Goal: Task Accomplishment & Management: Use online tool/utility

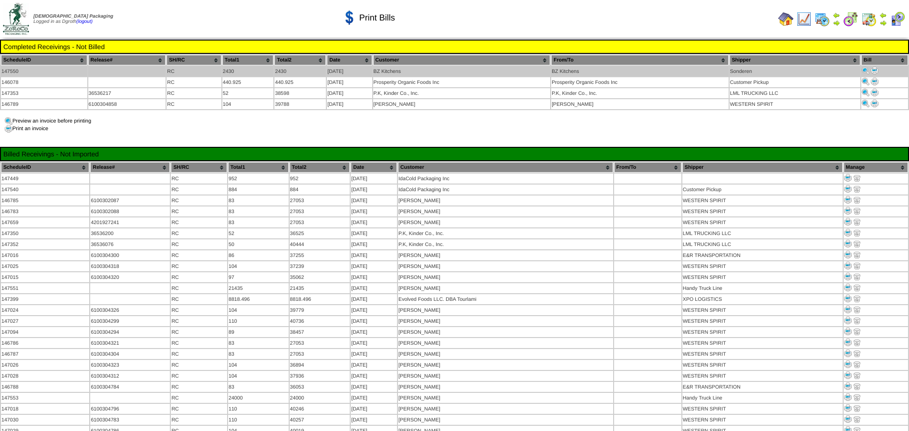
click at [874, 72] on img at bounding box center [875, 71] width 8 height 8
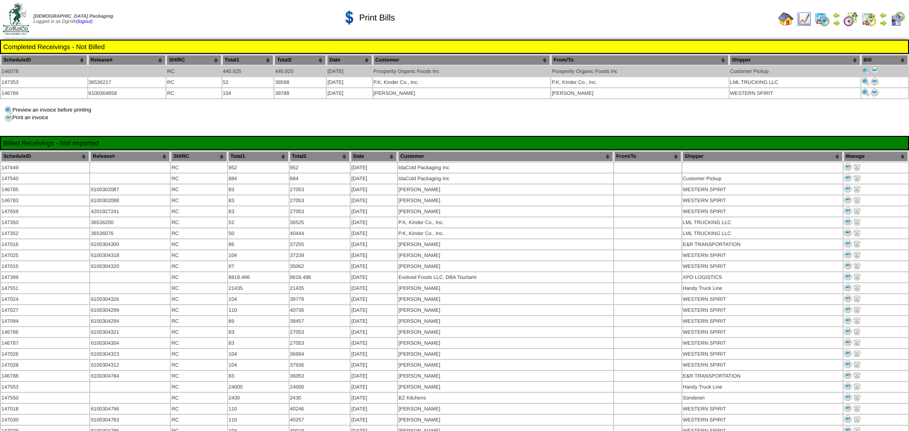
click at [874, 70] on img at bounding box center [875, 71] width 8 height 8
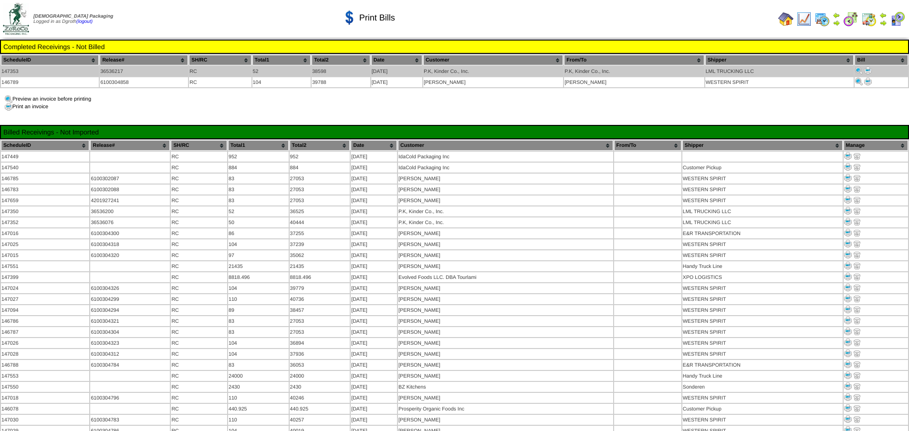
click at [869, 68] on img at bounding box center [868, 71] width 8 height 8
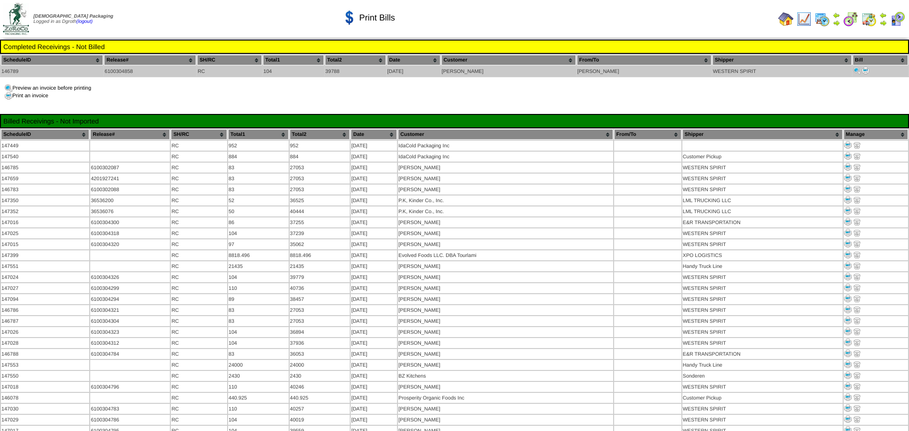
click at [862, 71] on img at bounding box center [866, 71] width 8 height 8
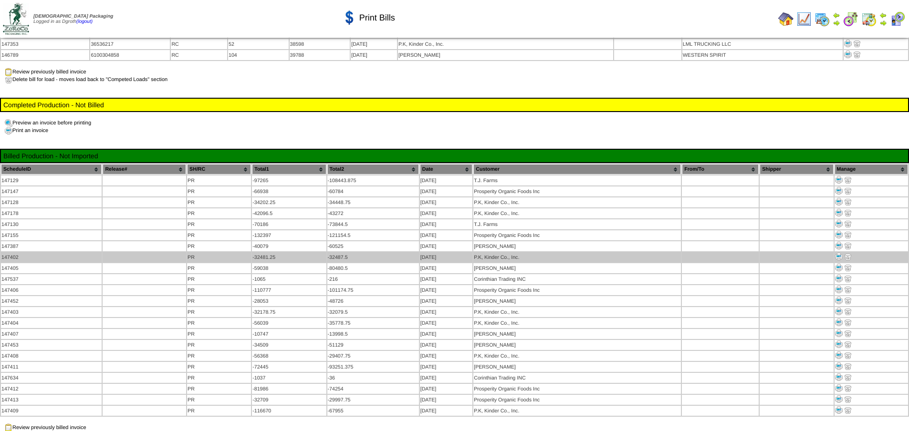
scroll to position [491, 0]
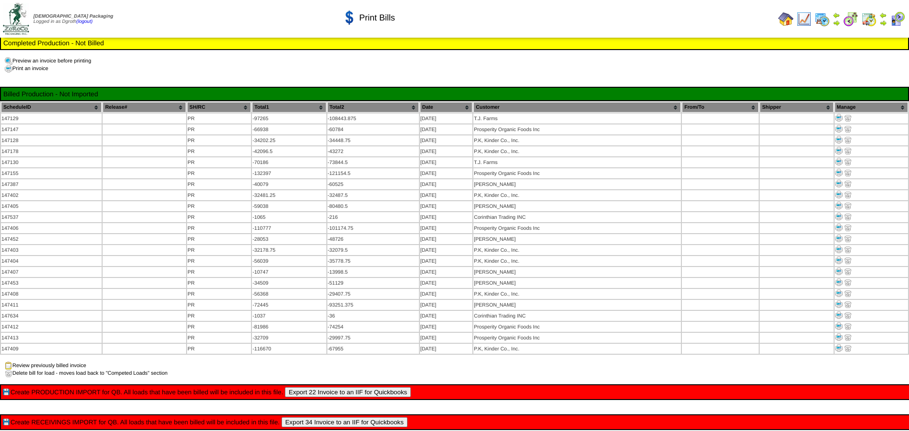
click at [787, 18] on img at bounding box center [785, 18] width 15 height 15
